Goal: Find contact information: Find contact information

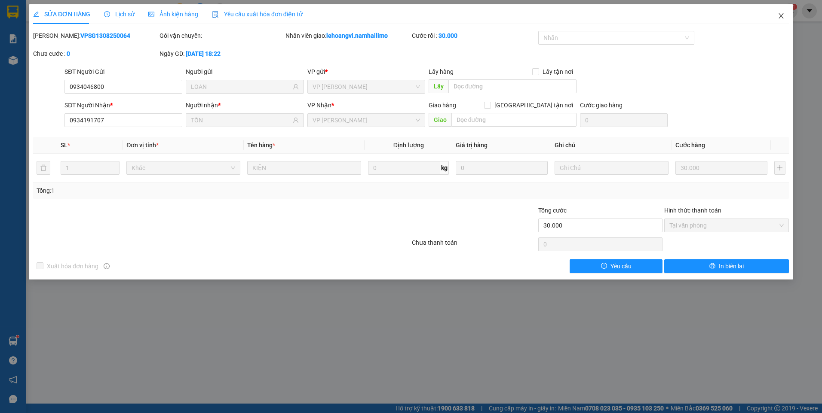
click at [781, 14] on icon "close" at bounding box center [781, 15] width 7 height 7
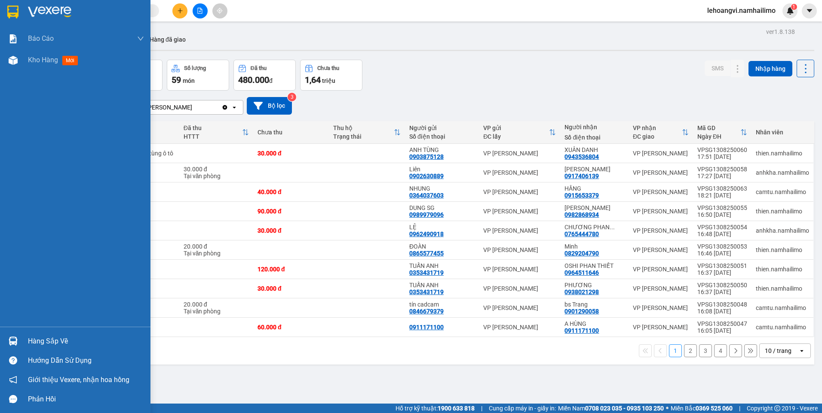
click at [28, 338] on div "Hàng sắp về" at bounding box center [75, 341] width 150 height 19
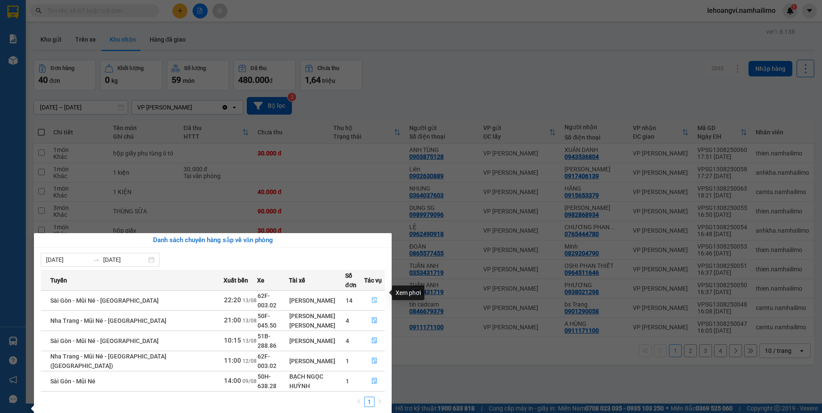
click at [371, 297] on icon "file-done" at bounding box center [374, 300] width 6 height 6
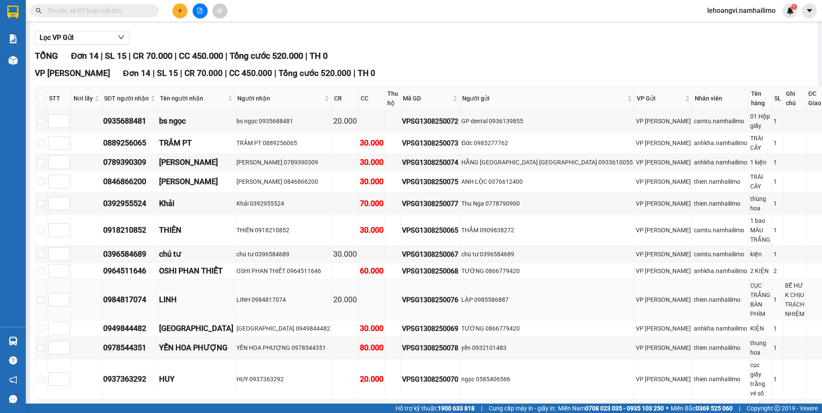
scroll to position [87, 0]
drag, startPoint x: 121, startPoint y: 254, endPoint x: 128, endPoint y: 263, distance: 11.1
click at [122, 293] on div "0984817074" at bounding box center [129, 299] width 53 height 12
click at [128, 293] on div "0984817074" at bounding box center [129, 299] width 53 height 12
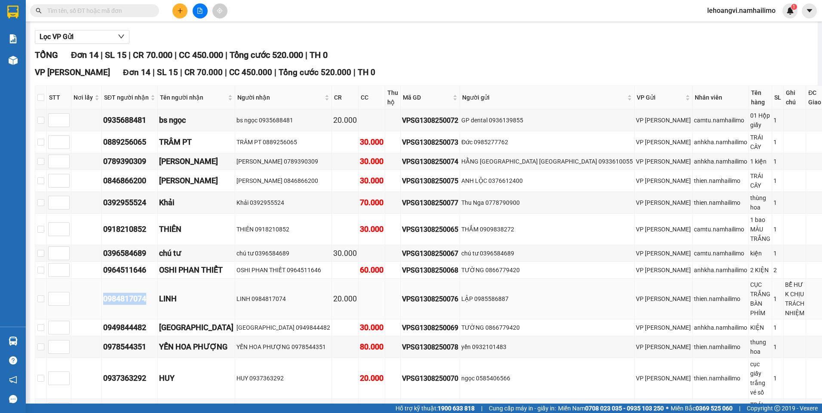
copy div "0984817074"
click at [191, 264] on div "OSHI PHAN THIẾT" at bounding box center [196, 270] width 74 height 12
click at [140, 373] on div "0937363292" at bounding box center [129, 379] width 53 height 12
click at [139, 373] on div "0937363292" at bounding box center [129, 379] width 53 height 12
copy div "0937363292"
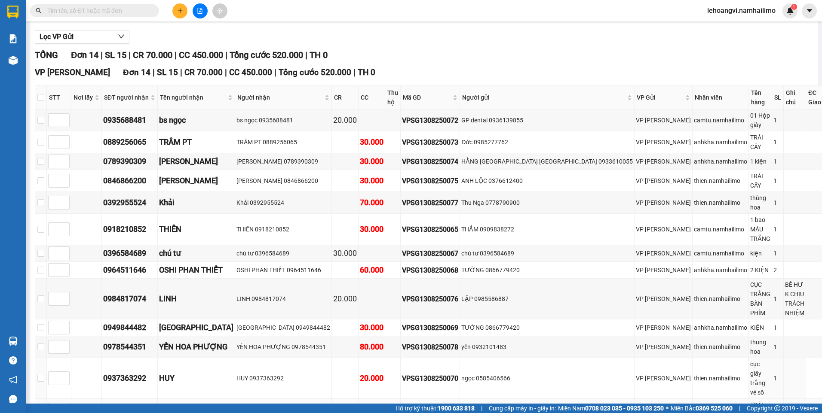
drag, startPoint x: 139, startPoint y: 315, endPoint x: 138, endPoint y: 331, distance: 15.6
click at [138, 404] on div "0972885307" at bounding box center [129, 410] width 53 height 12
click at [137, 404] on div "0972885307" at bounding box center [129, 410] width 53 height 12
drag, startPoint x: 137, startPoint y: 331, endPoint x: 131, endPoint y: 348, distance: 18.4
